Goal: Task Accomplishment & Management: Complete application form

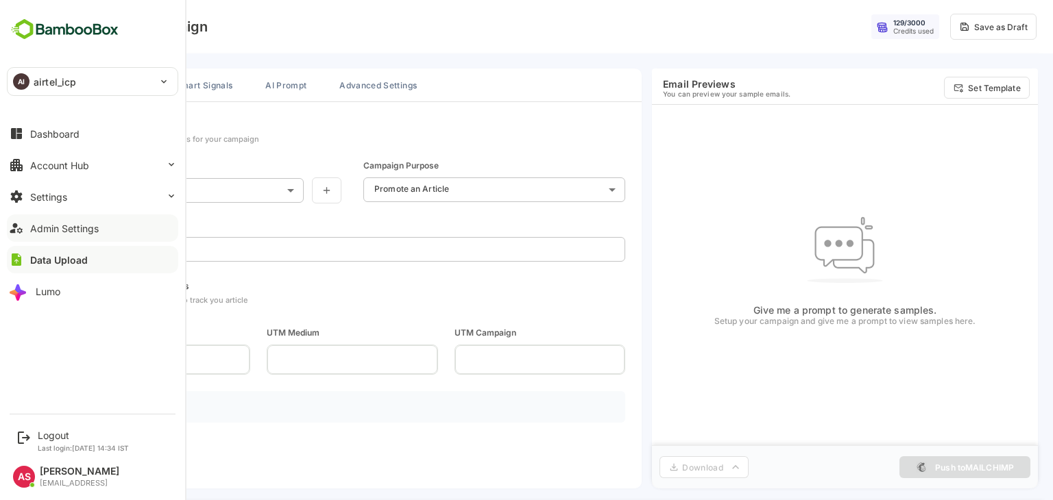
click at [47, 234] on button "Admin Settings" at bounding box center [92, 228] width 171 height 27
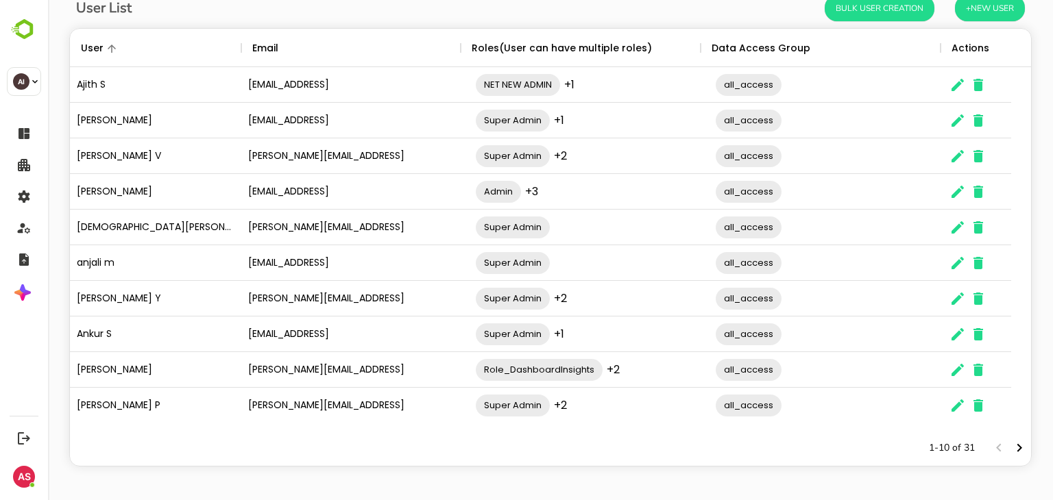
scroll to position [88, 0]
click at [959, 365] on icon "The User Data" at bounding box center [957, 369] width 16 height 16
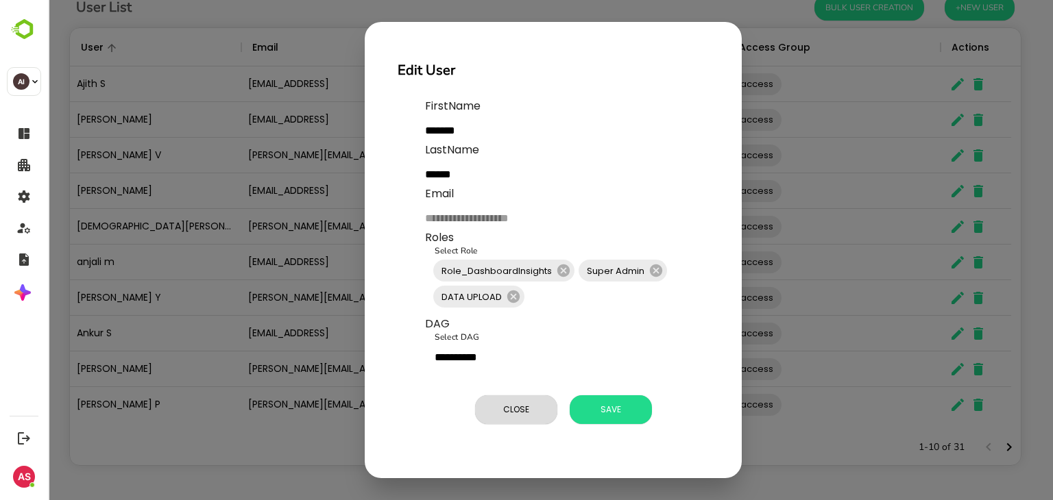
click at [421, 230] on div "**********" at bounding box center [553, 268] width 344 height 351
click at [532, 396] on button "Close" at bounding box center [516, 409] width 82 height 29
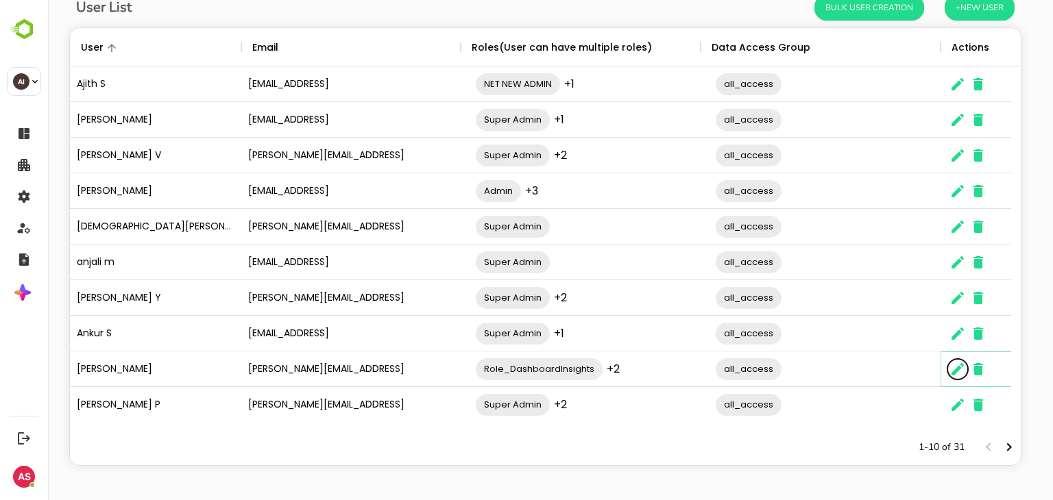
scroll to position [11, 11]
click at [977, 367] on icon "The User Data" at bounding box center [978, 369] width 10 height 12
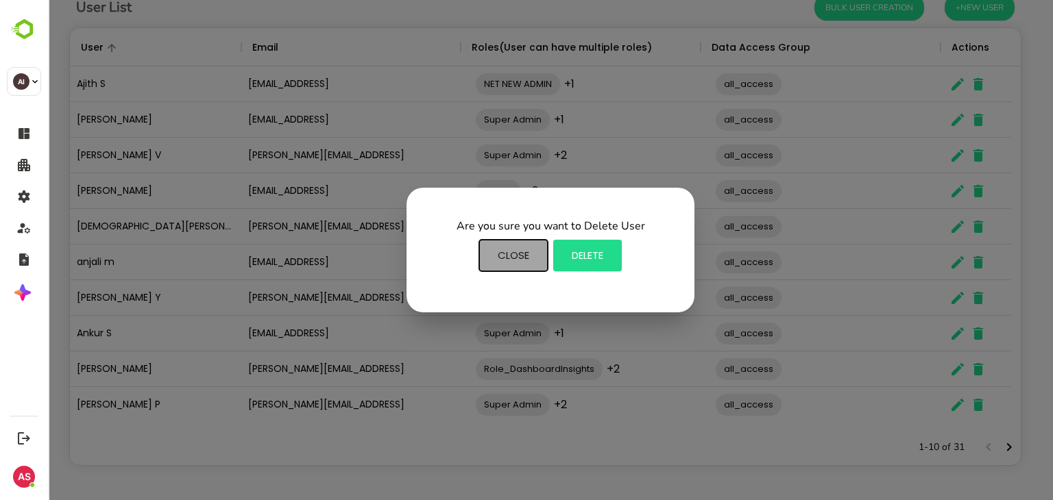
click at [500, 250] on span "Close" at bounding box center [513, 256] width 55 height 18
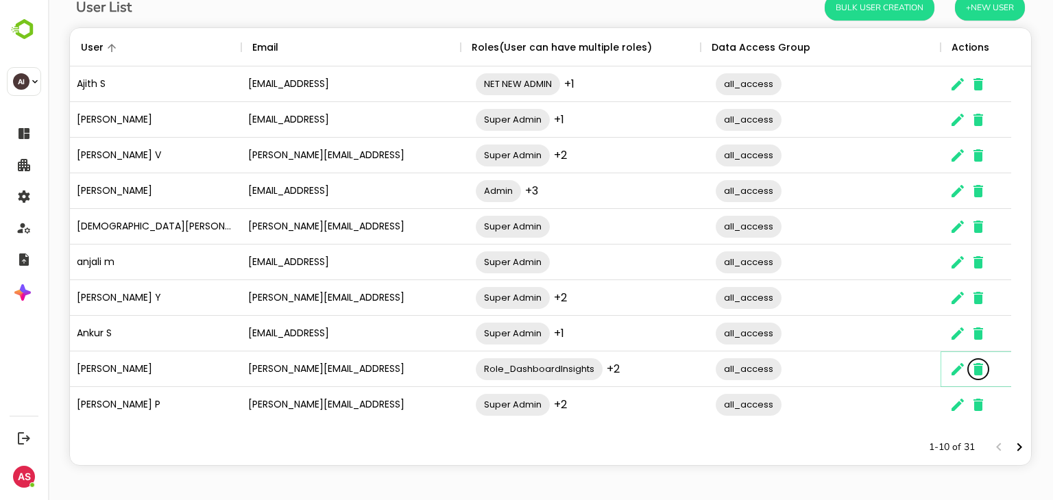
click at [977, 372] on icon "The User Data" at bounding box center [978, 369] width 10 height 12
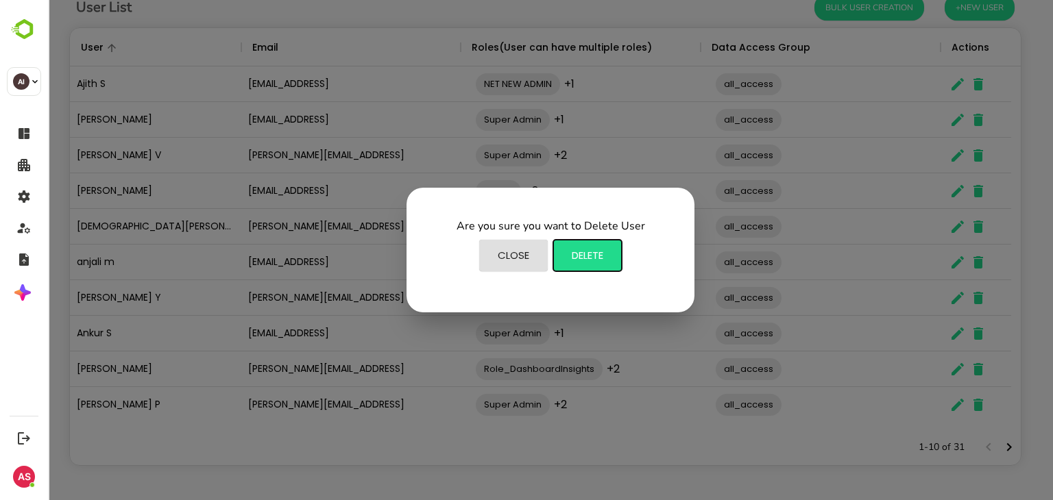
click at [592, 256] on span "Delete" at bounding box center [587, 256] width 55 height 18
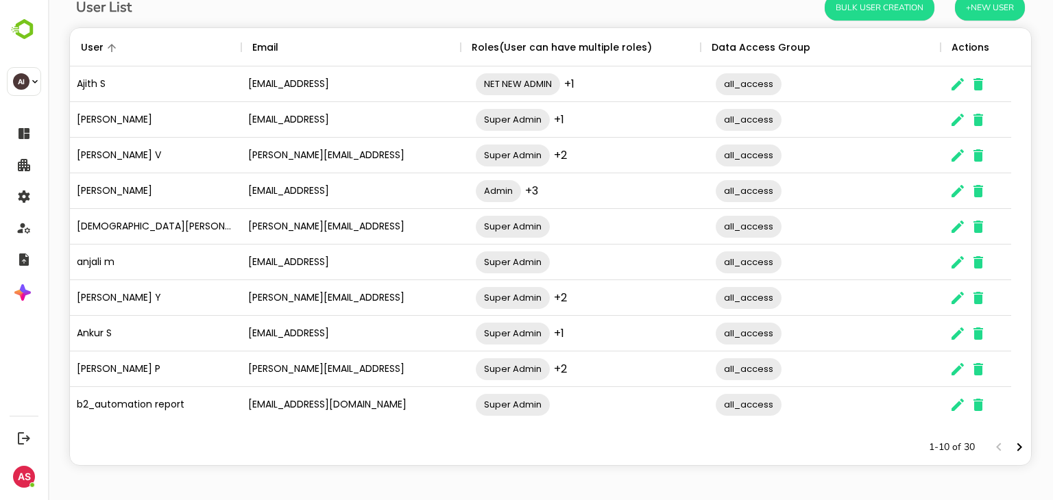
scroll to position [0, 0]
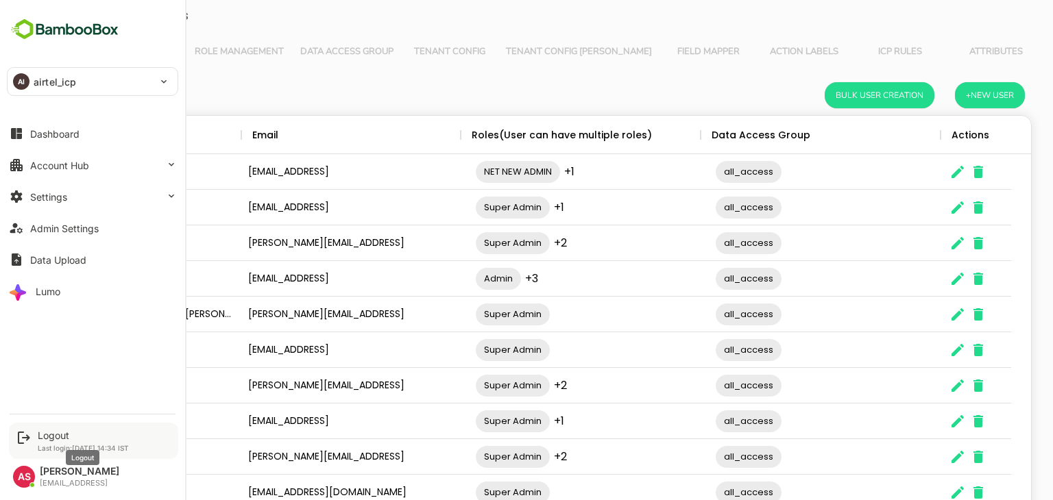
click at [48, 435] on div "Logout" at bounding box center [83, 436] width 91 height 12
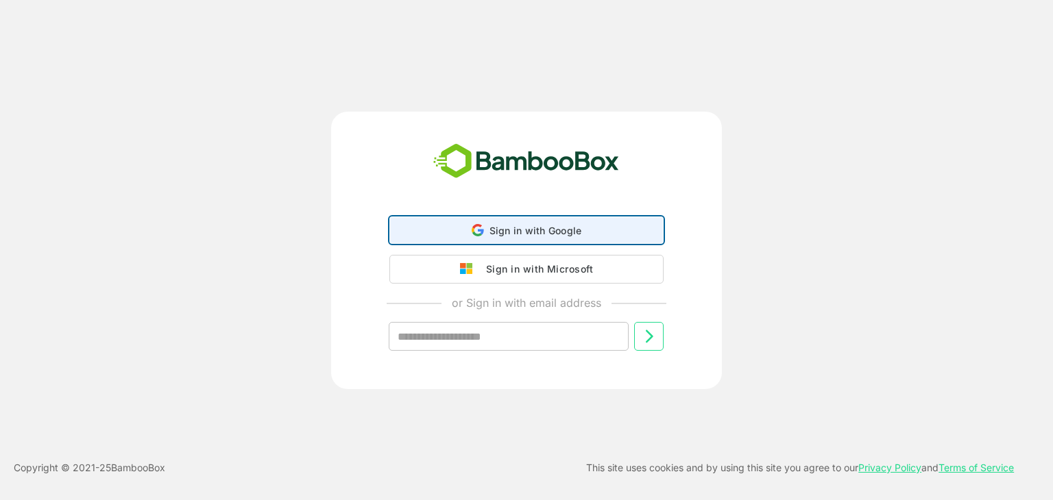
click at [477, 230] on icon at bounding box center [477, 230] width 12 height 12
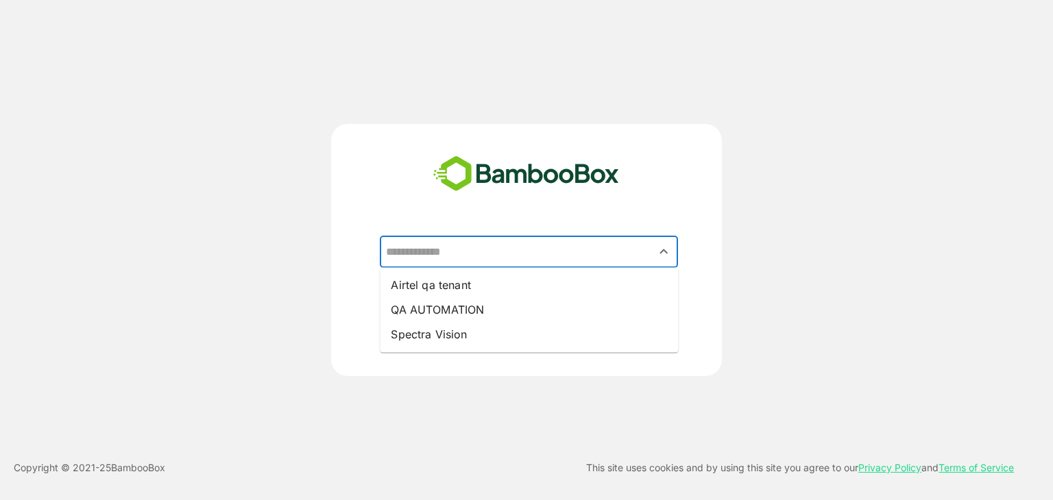
click at [463, 257] on input "text" at bounding box center [528, 252] width 293 height 26
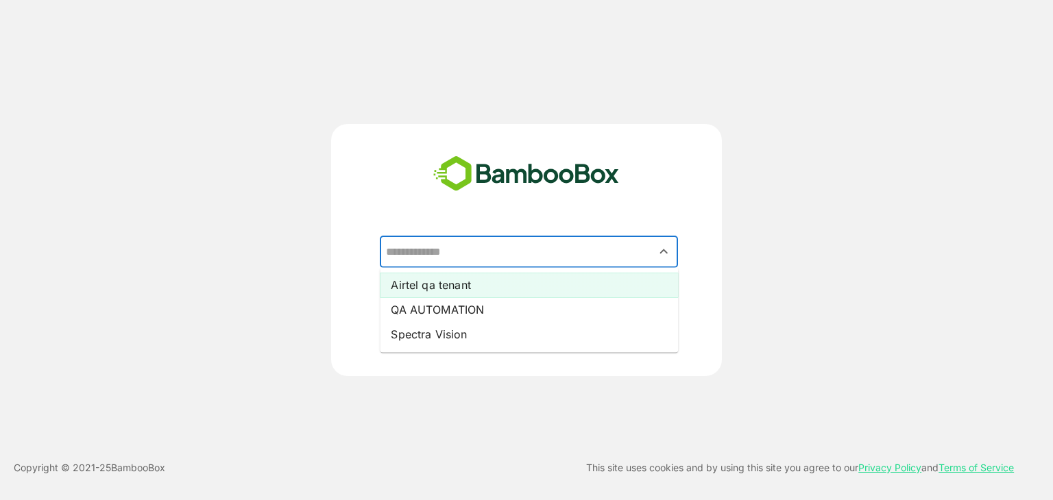
click at [461, 291] on li "Airtel qa tenant" at bounding box center [529, 285] width 298 height 25
type input "**********"
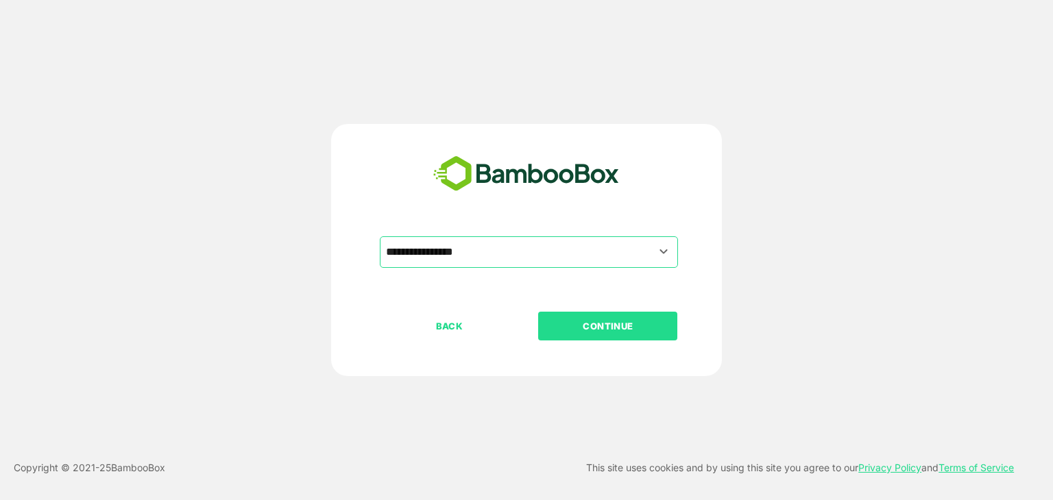
click at [587, 323] on p "CONTINUE" at bounding box center [607, 326] width 137 height 15
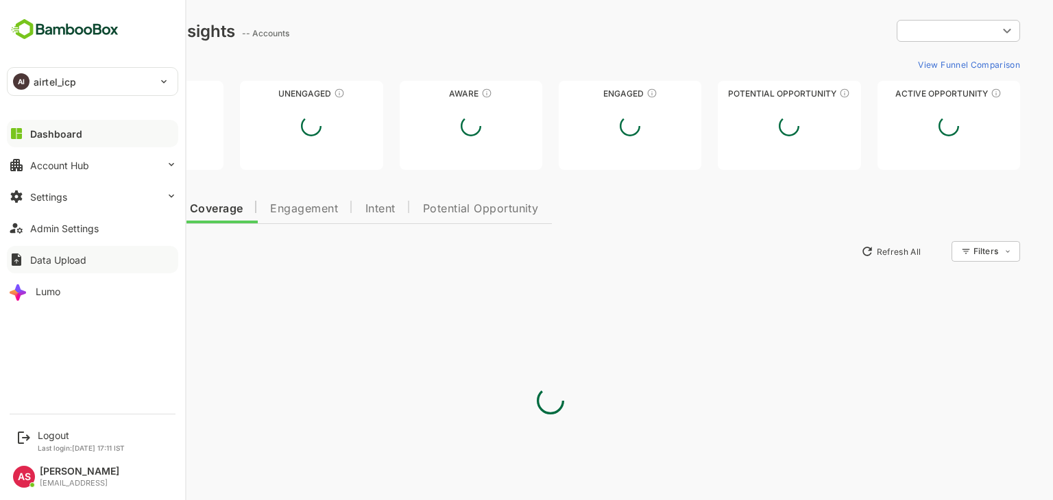
click at [45, 254] on div "Data Upload" at bounding box center [58, 260] width 56 height 12
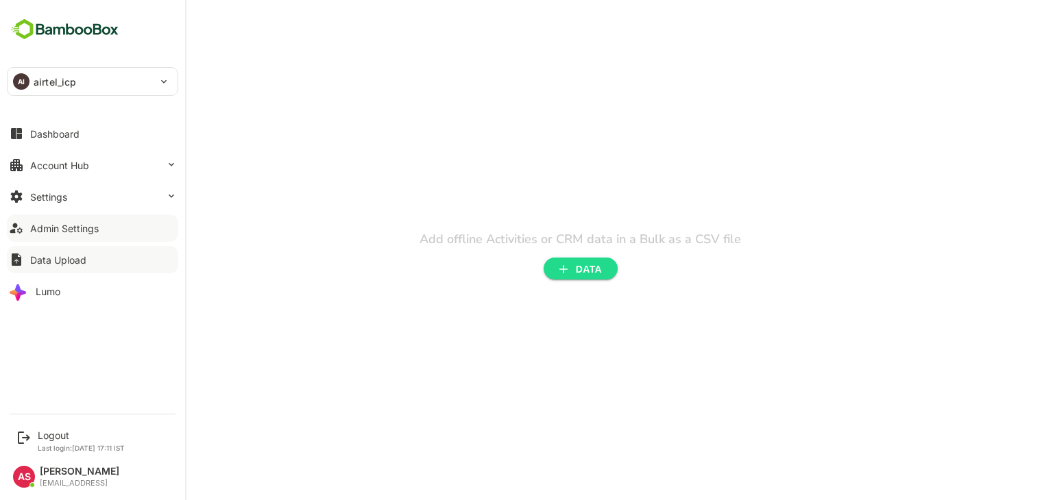
click at [67, 217] on button "Admin Settings" at bounding box center [92, 228] width 171 height 27
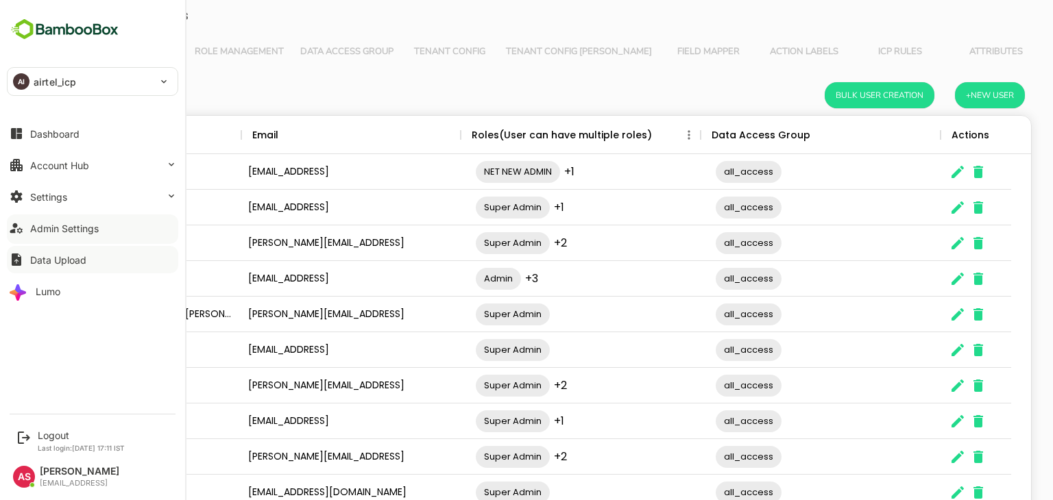
scroll to position [391, 940]
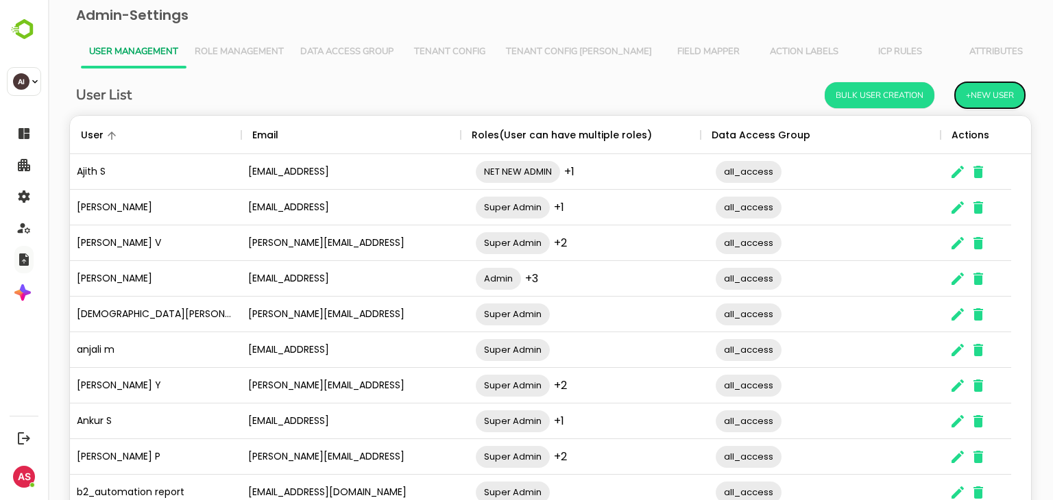
click at [968, 101] on button "+New User" at bounding box center [990, 95] width 70 height 26
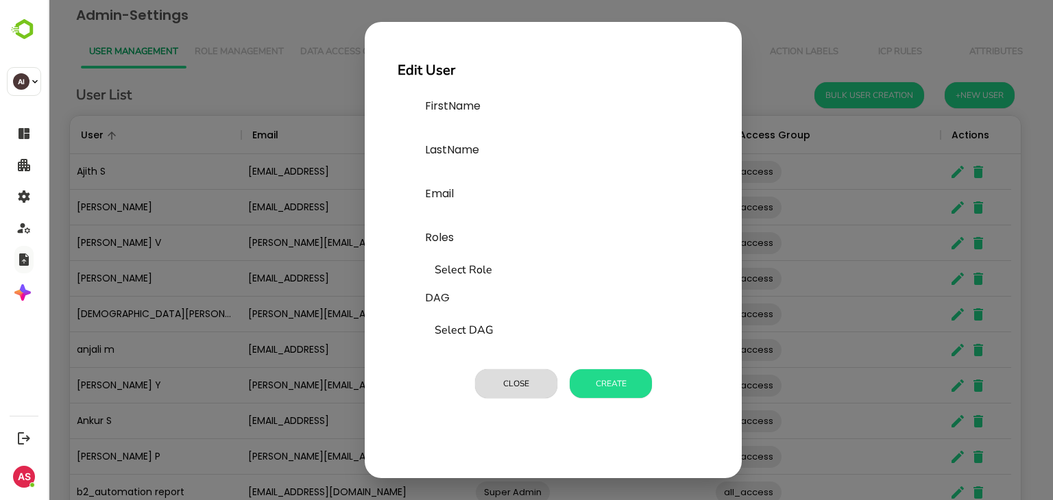
click at [470, 142] on input "text" at bounding box center [528, 131] width 206 height 22
paste input "**********"
type input "**********"
click at [437, 125] on input "text" at bounding box center [528, 131] width 206 height 22
paste input "**********"
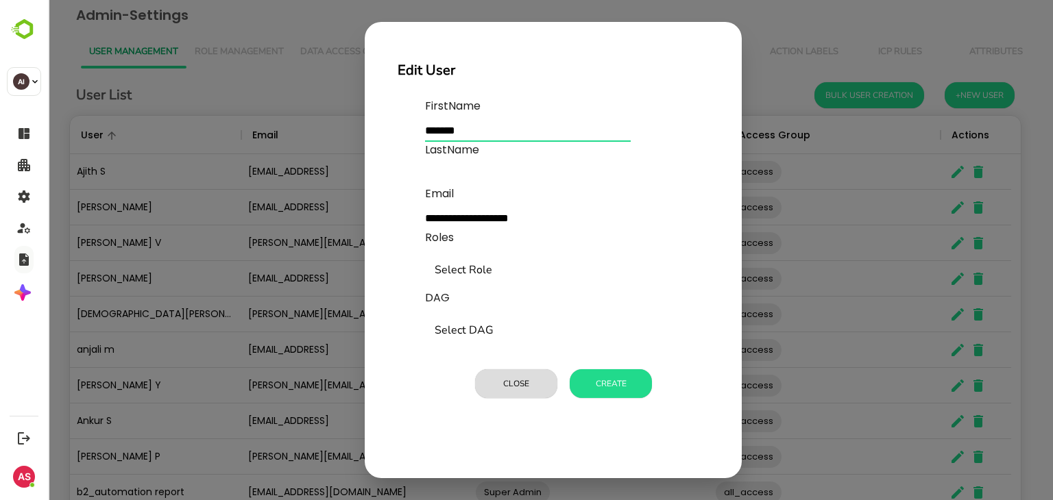
type input "*******"
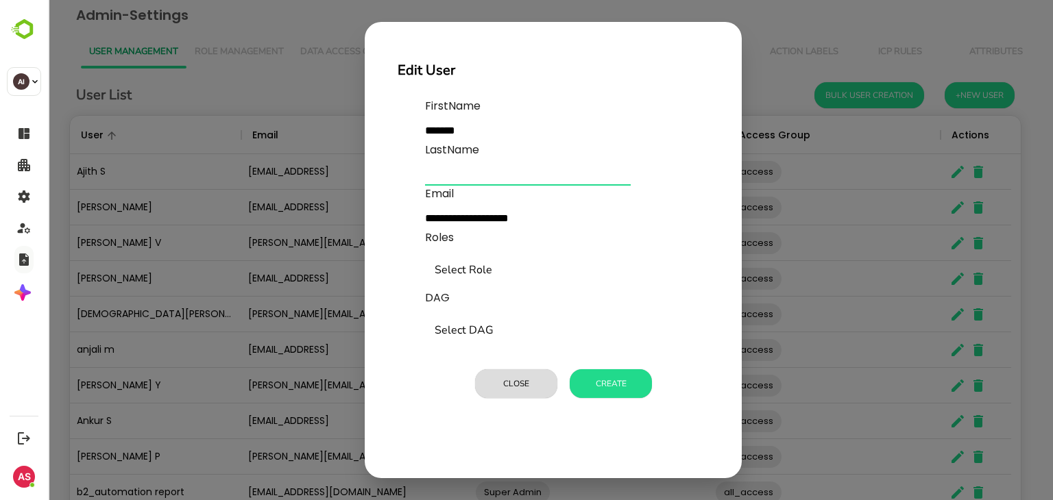
click at [492, 169] on input "text" at bounding box center [528, 175] width 206 height 22
type input "*"
click at [491, 243] on div "Roles Select Role Select Role" at bounding box center [562, 260] width 274 height 60
click at [487, 264] on input "Select Role" at bounding box center [562, 271] width 262 height 26
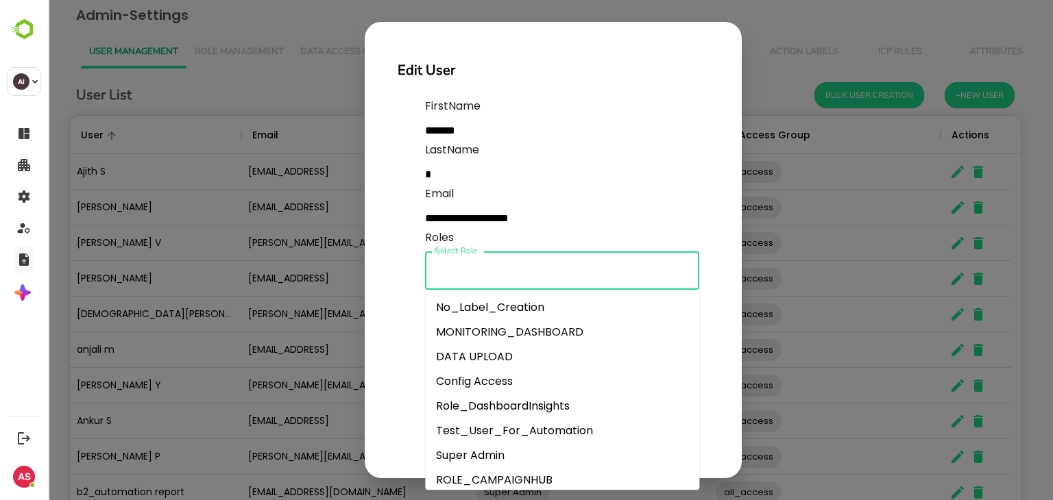
click at [469, 458] on li "Super Admin" at bounding box center [562, 455] width 274 height 25
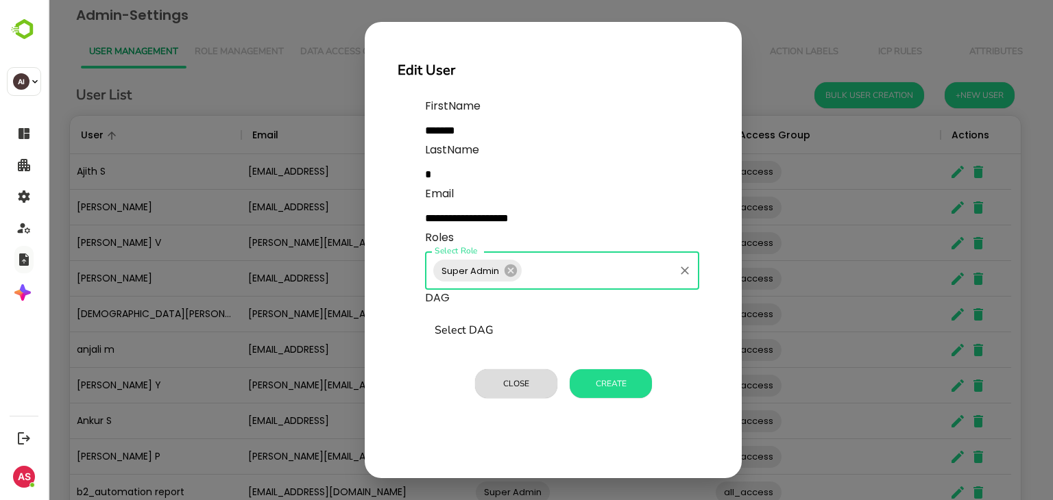
click at [502, 341] on input "Select DAG" at bounding box center [562, 331] width 262 height 26
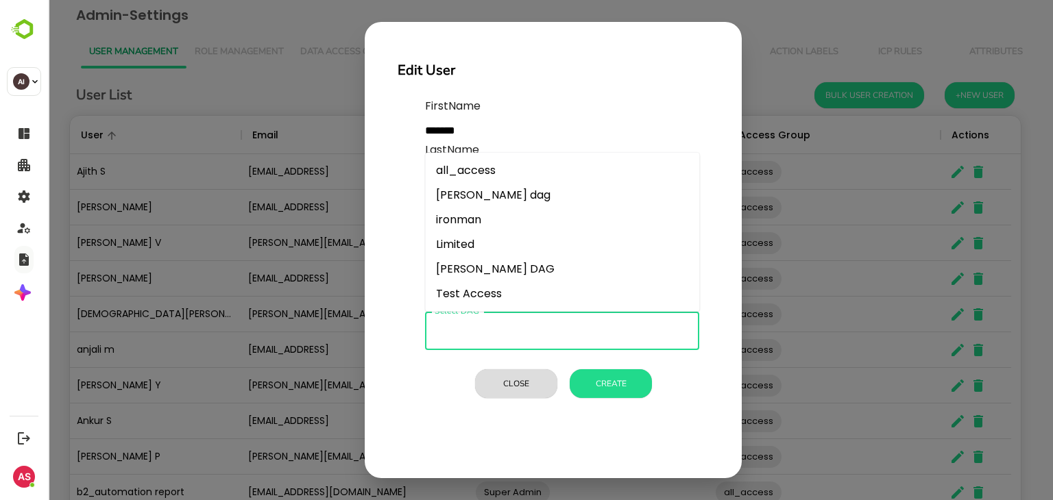
click at [502, 166] on li "all_access" at bounding box center [562, 170] width 274 height 25
type input "**********"
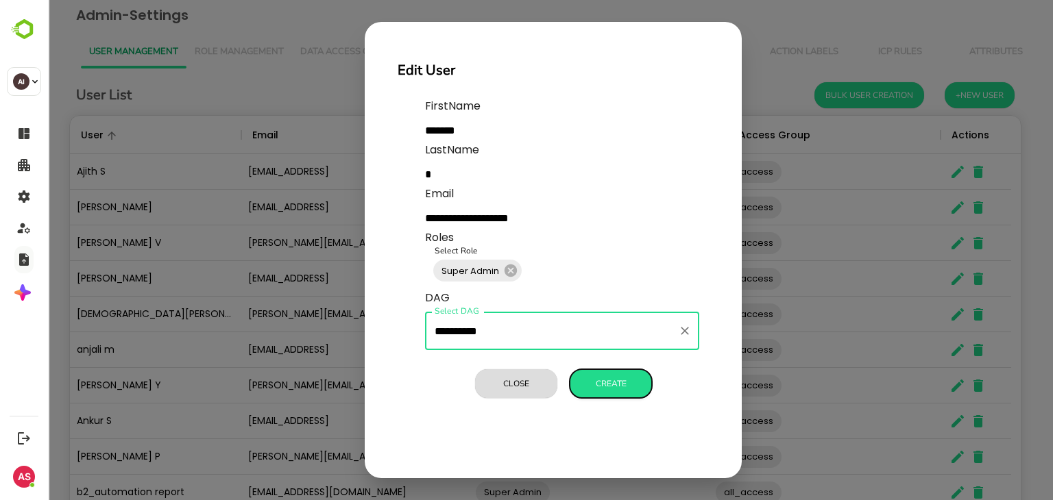
click at [611, 386] on button "Create" at bounding box center [610, 383] width 82 height 29
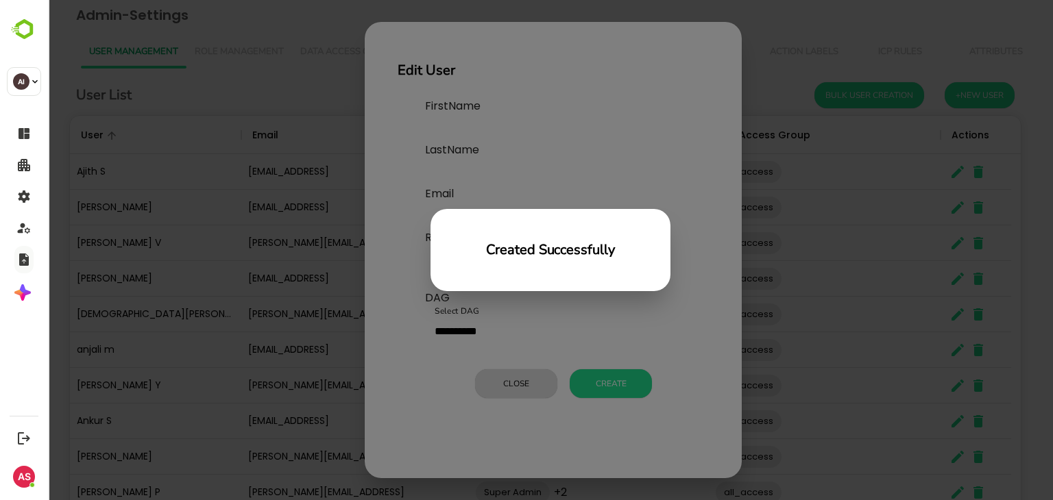
click at [859, 298] on div "Created Successfully" at bounding box center [550, 250] width 1005 height 500
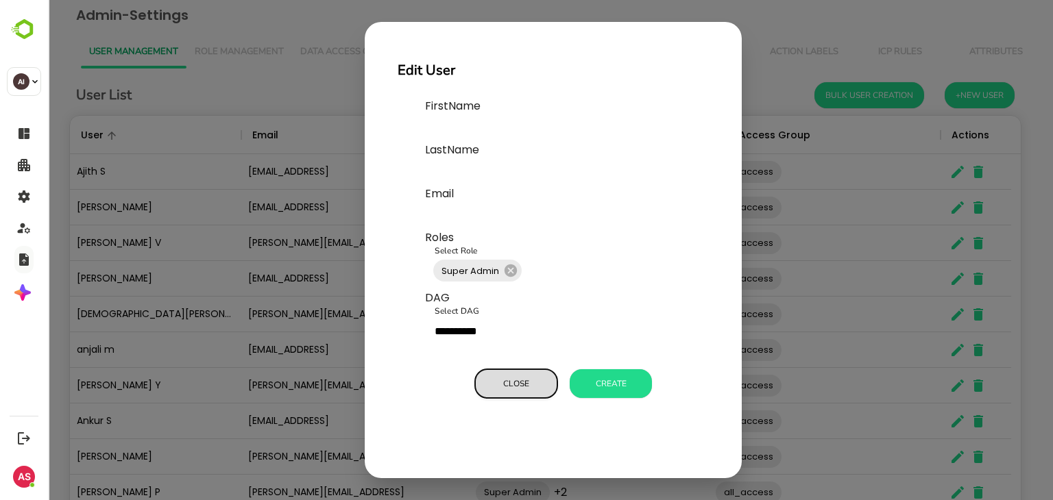
click at [502, 378] on button "Close" at bounding box center [516, 383] width 82 height 29
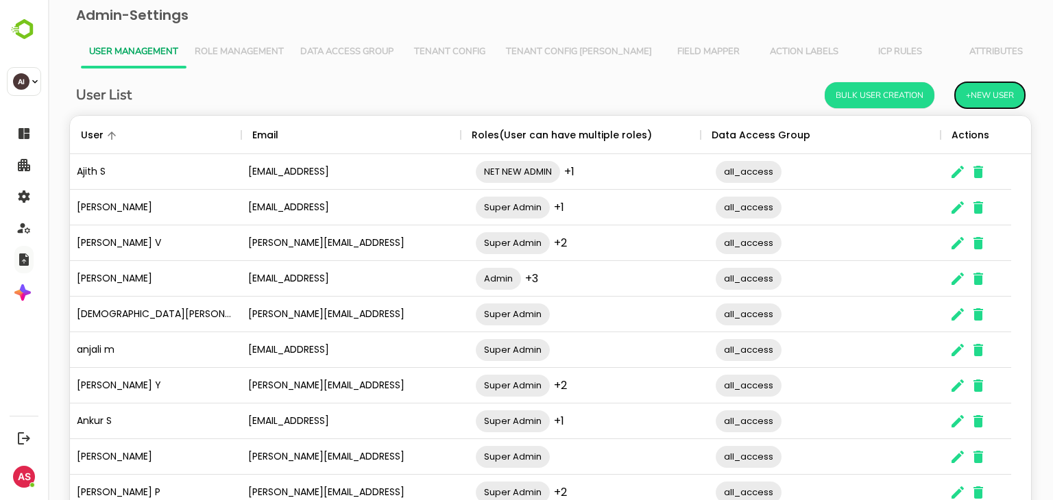
scroll to position [88, 0]
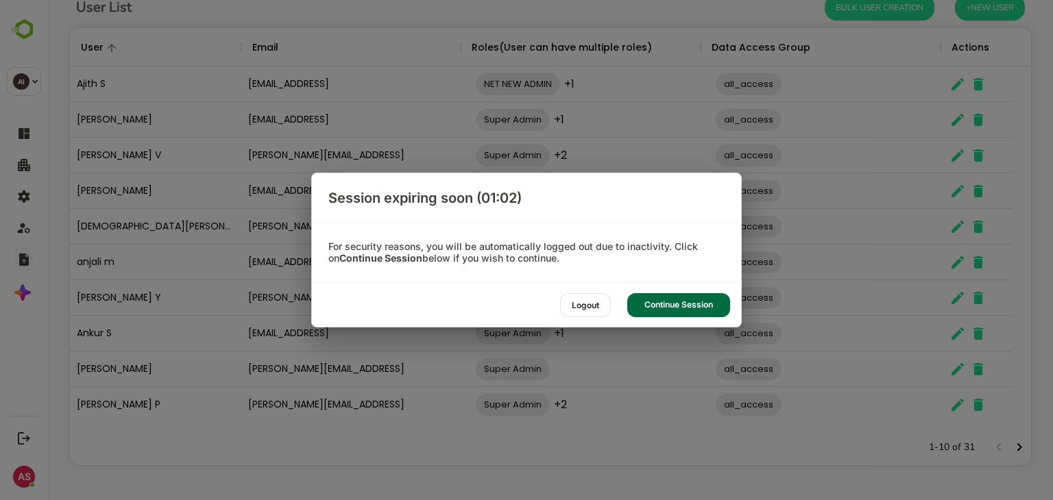
click at [685, 308] on div "Continue Session" at bounding box center [678, 305] width 103 height 24
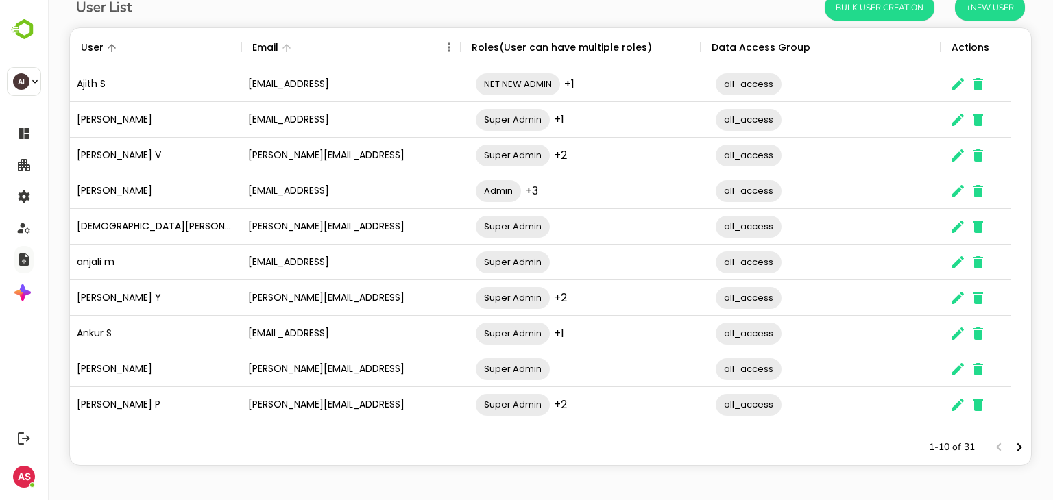
scroll to position [0, 0]
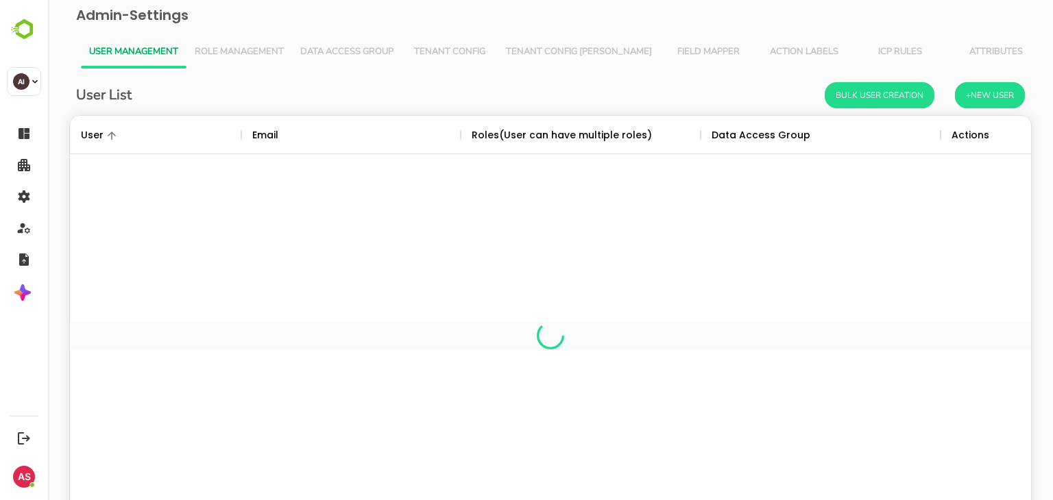
scroll to position [391, 940]
